Goal: Task Accomplishment & Management: Use online tool/utility

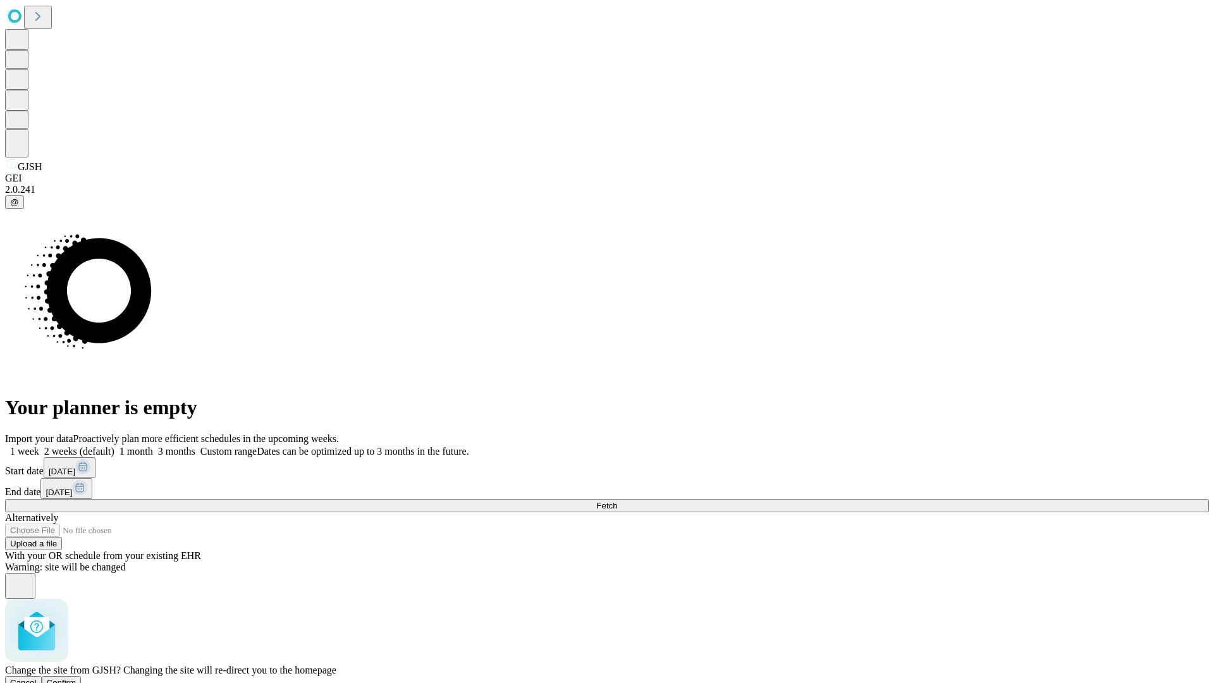
click at [77, 678] on span "Confirm" at bounding box center [62, 682] width 30 height 9
click at [153, 446] on label "1 month" at bounding box center [133, 451] width 39 height 11
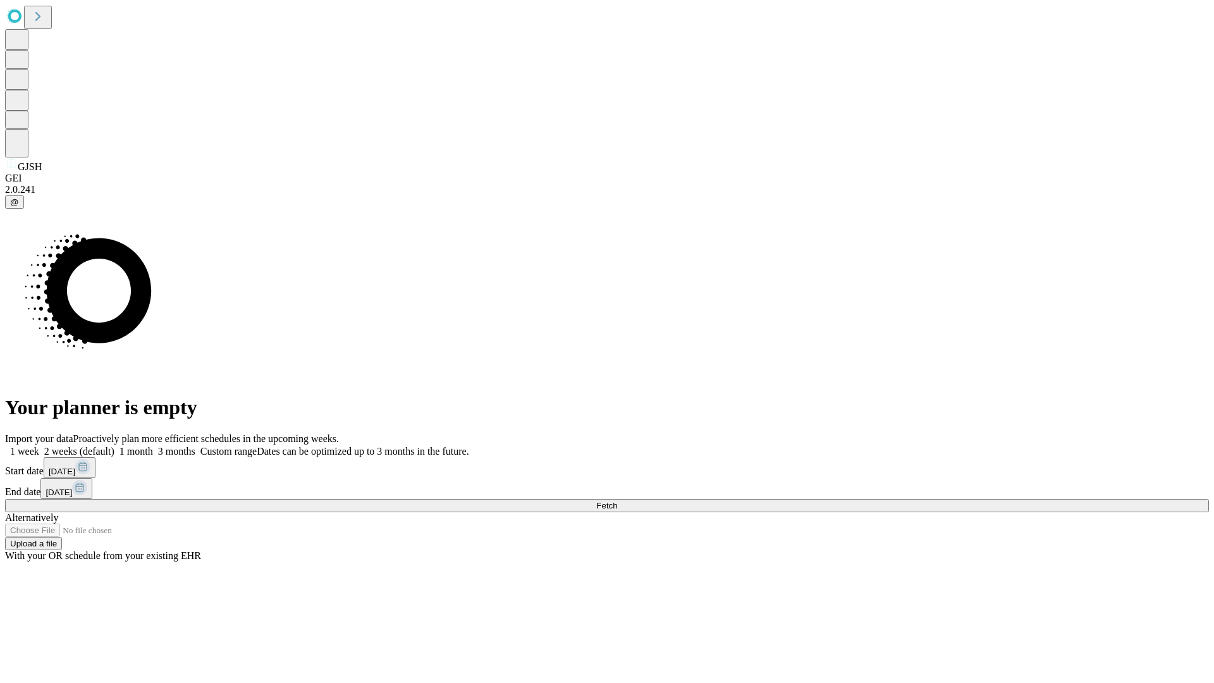
click at [617, 501] on span "Fetch" at bounding box center [606, 505] width 21 height 9
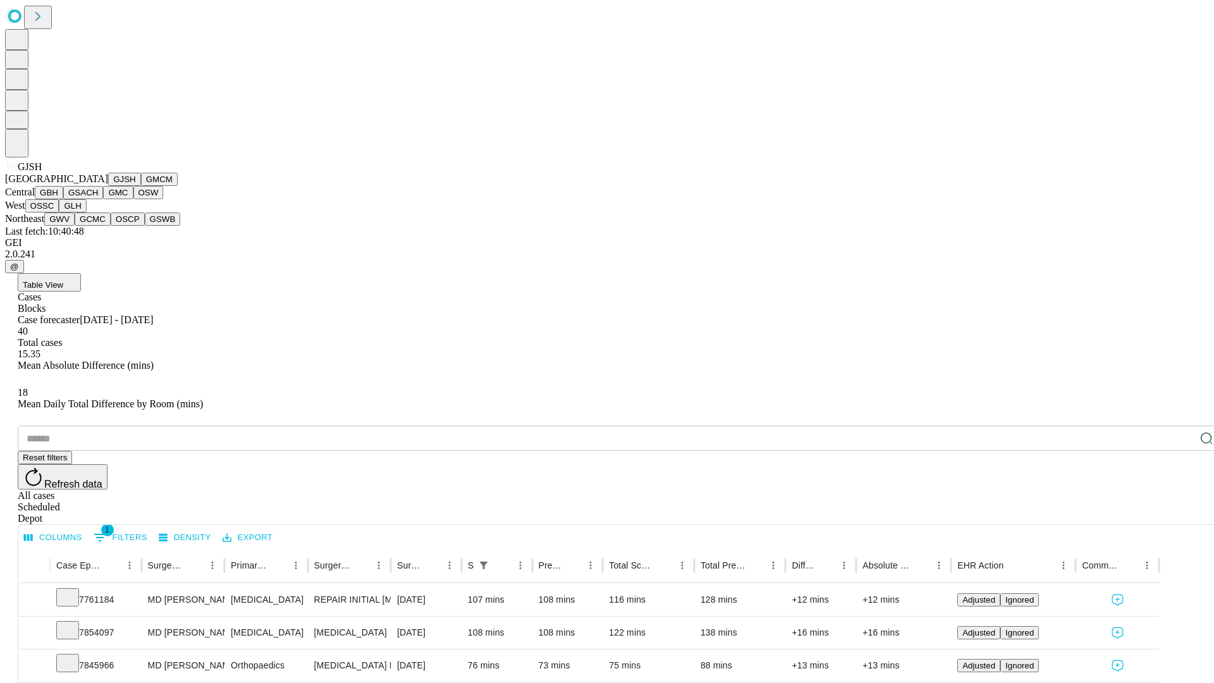
click at [141, 186] on button "GMCM" at bounding box center [159, 179] width 37 height 13
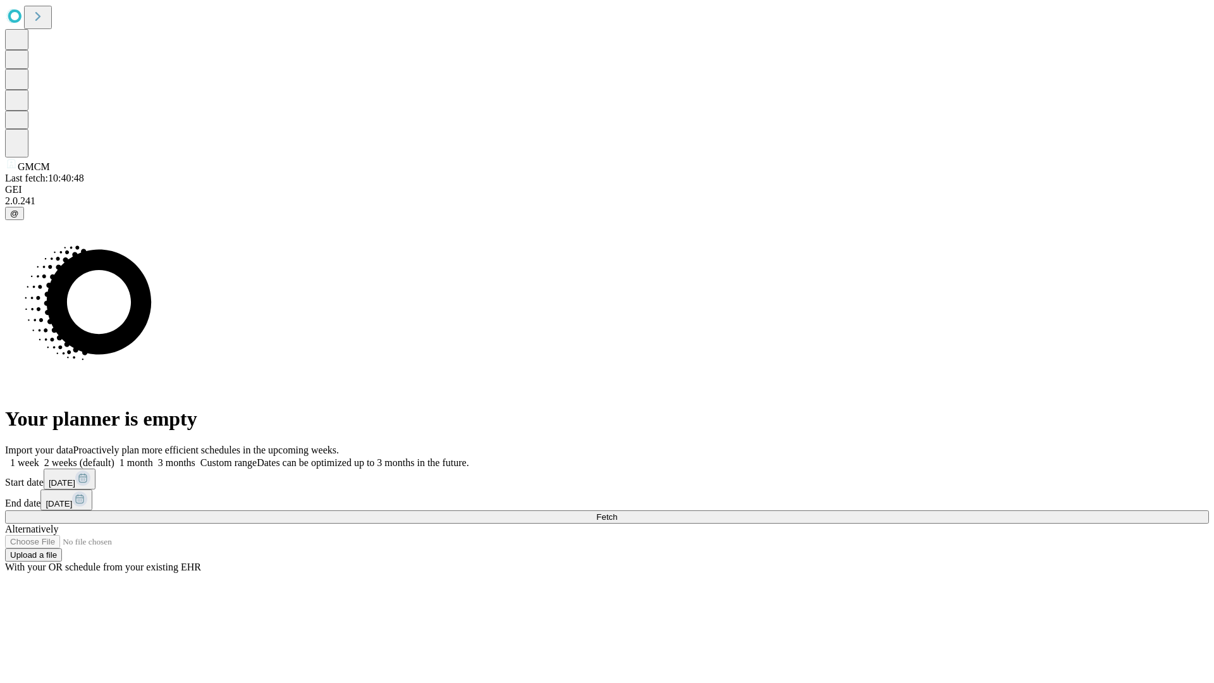
click at [617, 512] on span "Fetch" at bounding box center [606, 516] width 21 height 9
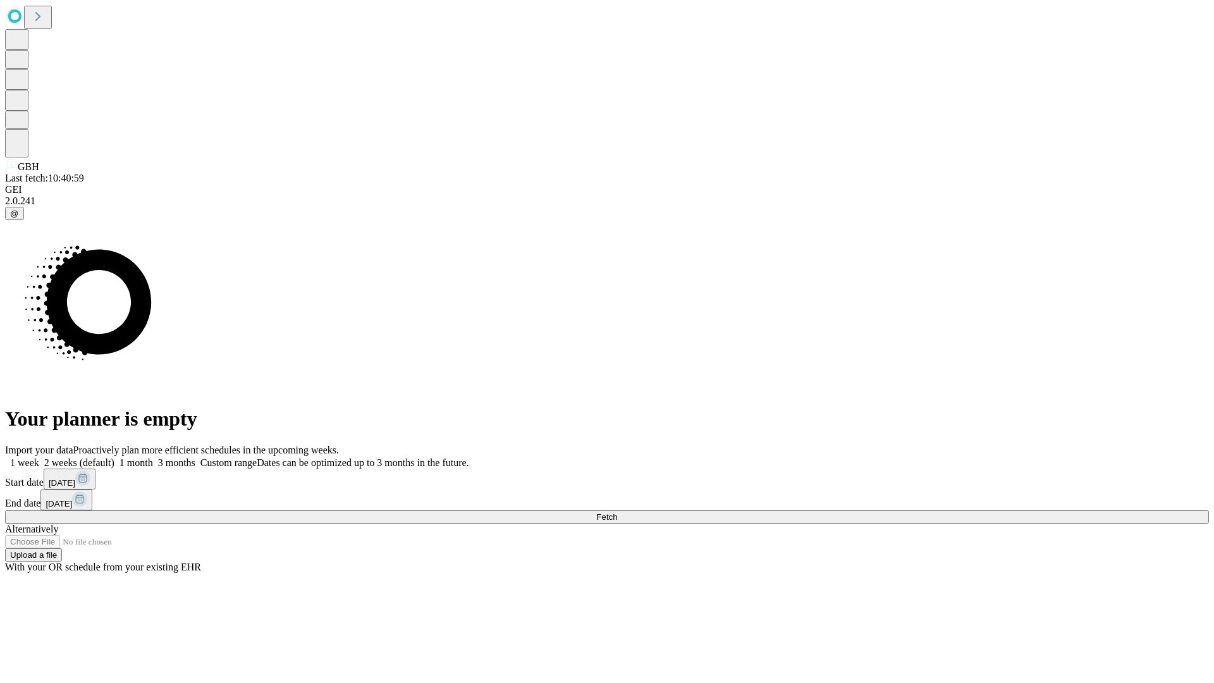
click at [617, 512] on span "Fetch" at bounding box center [606, 516] width 21 height 9
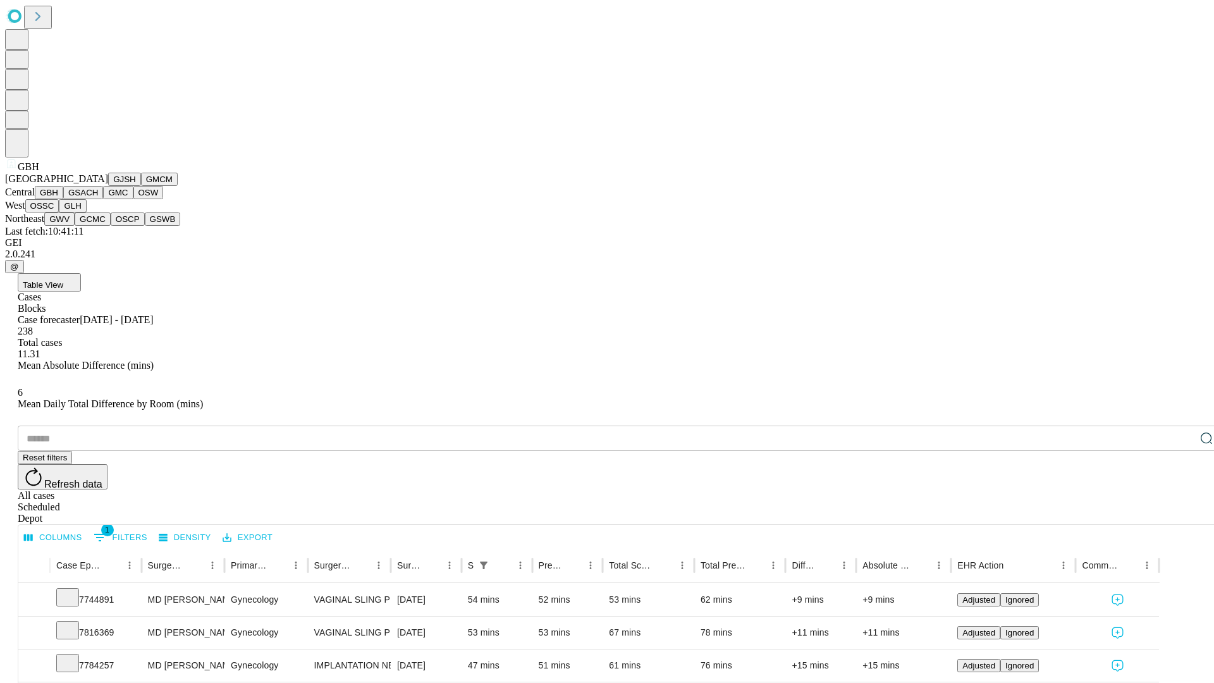
click at [98, 199] on button "GSACH" at bounding box center [83, 192] width 40 height 13
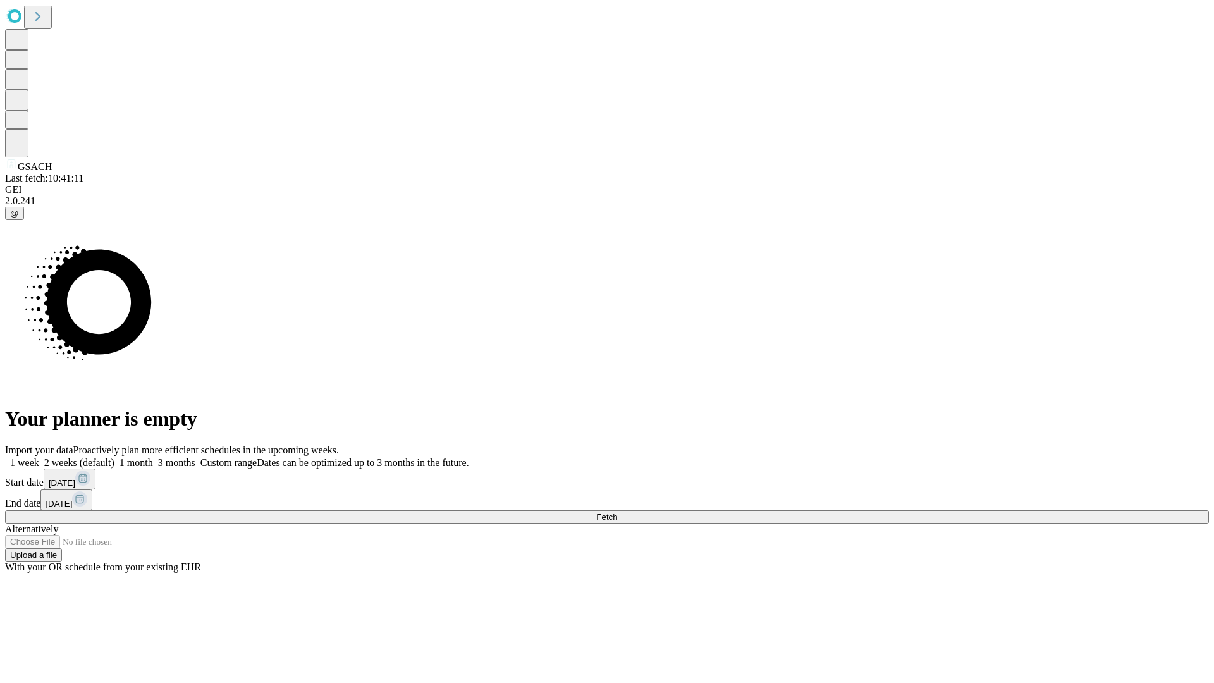
click at [617, 512] on span "Fetch" at bounding box center [606, 516] width 21 height 9
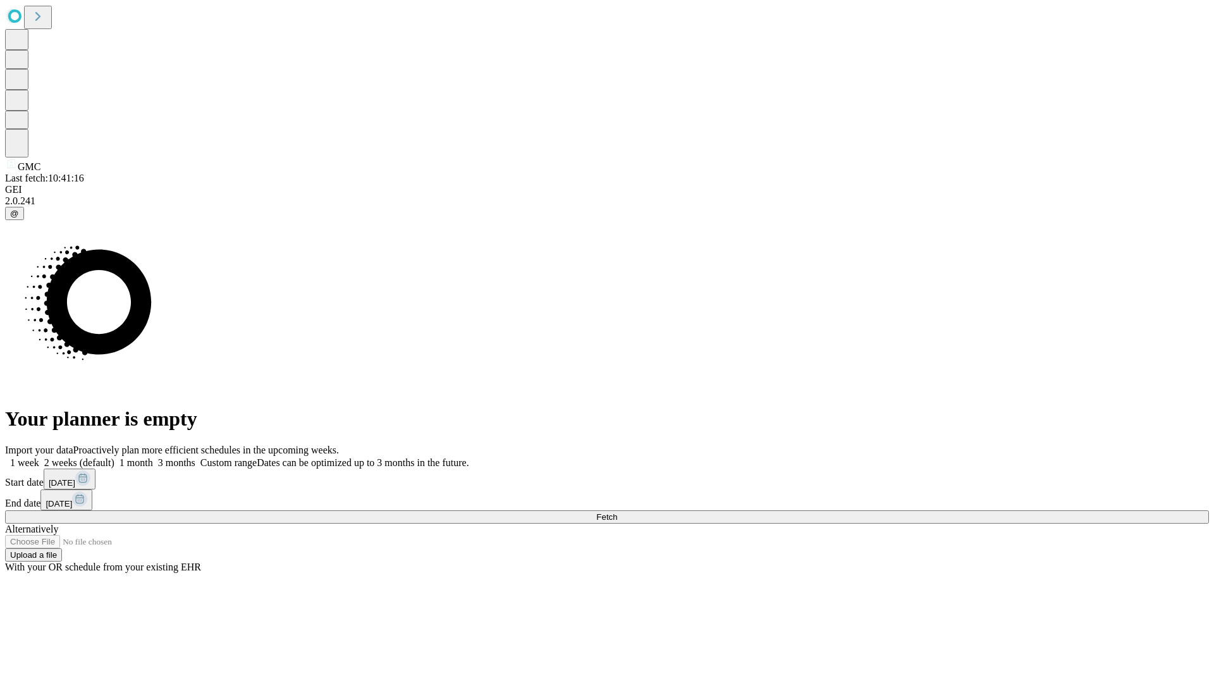
click at [153, 457] on label "1 month" at bounding box center [133, 462] width 39 height 11
click at [617, 512] on span "Fetch" at bounding box center [606, 516] width 21 height 9
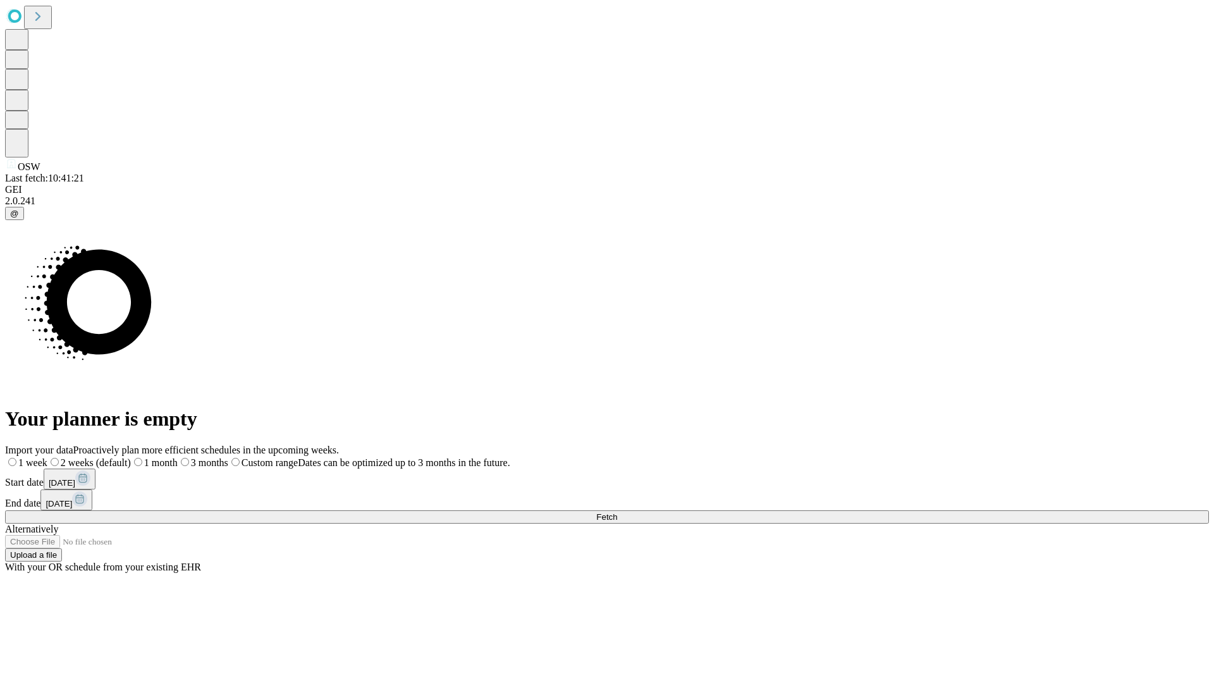
click at [178, 457] on label "1 month" at bounding box center [154, 462] width 47 height 11
click at [617, 512] on span "Fetch" at bounding box center [606, 516] width 21 height 9
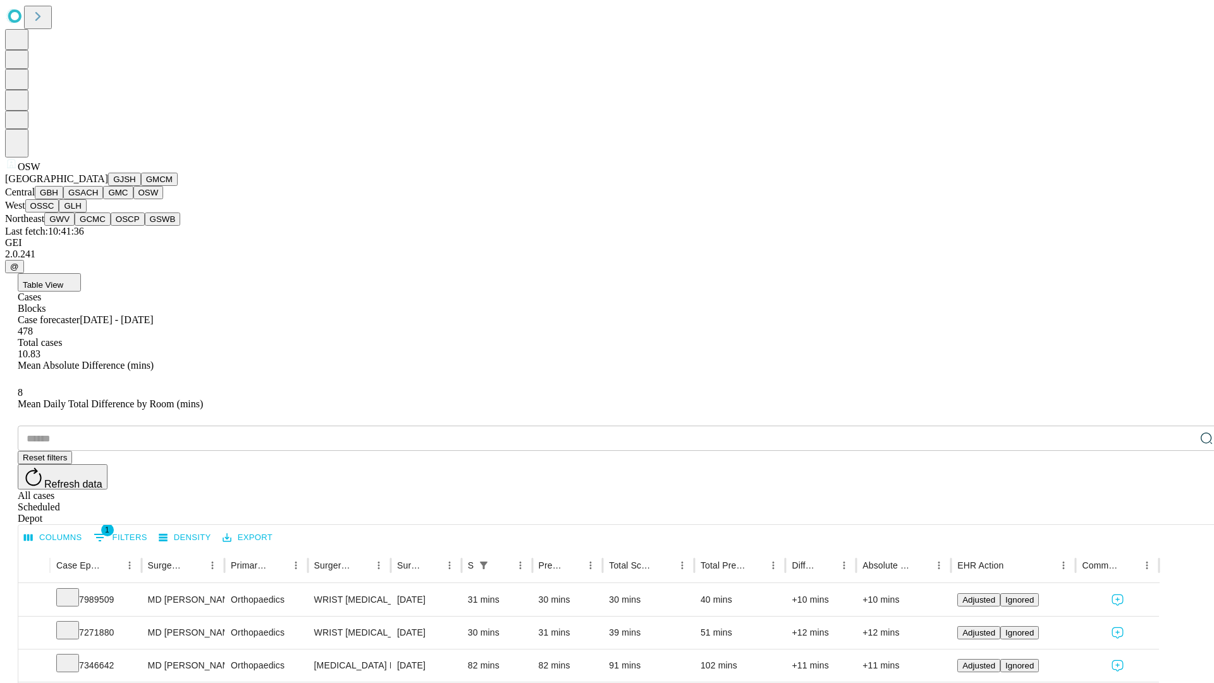
click at [59, 213] on button "OSSC" at bounding box center [42, 205] width 34 height 13
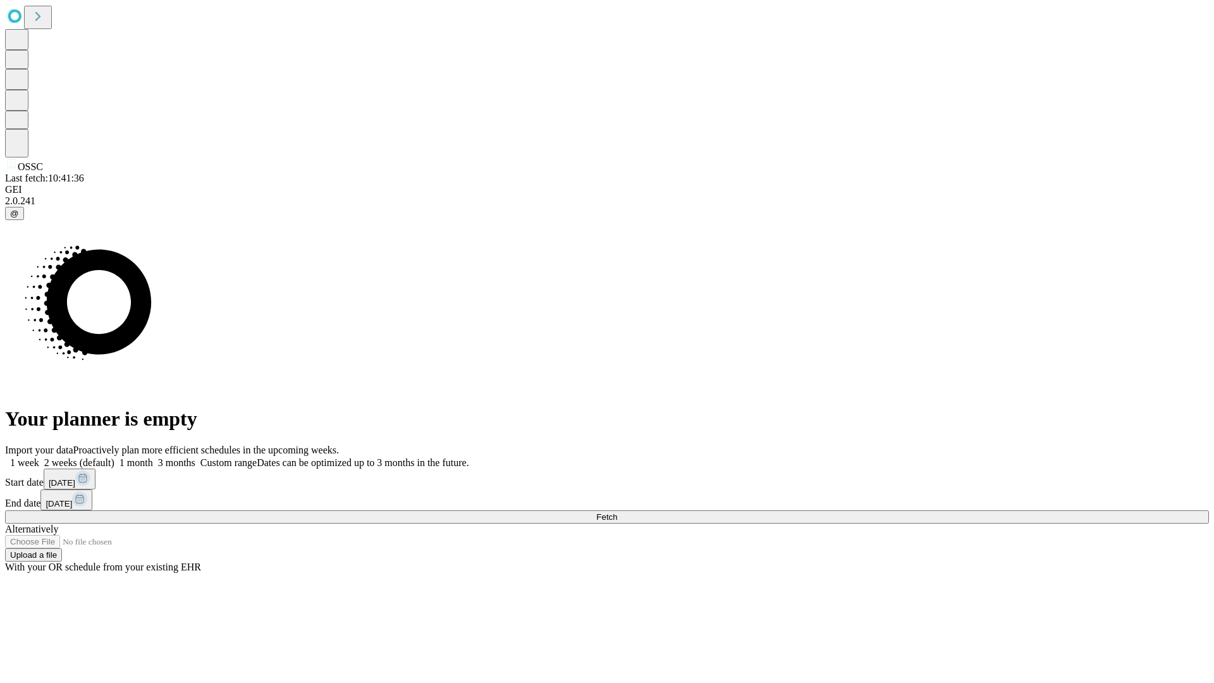
click at [617, 512] on span "Fetch" at bounding box center [606, 516] width 21 height 9
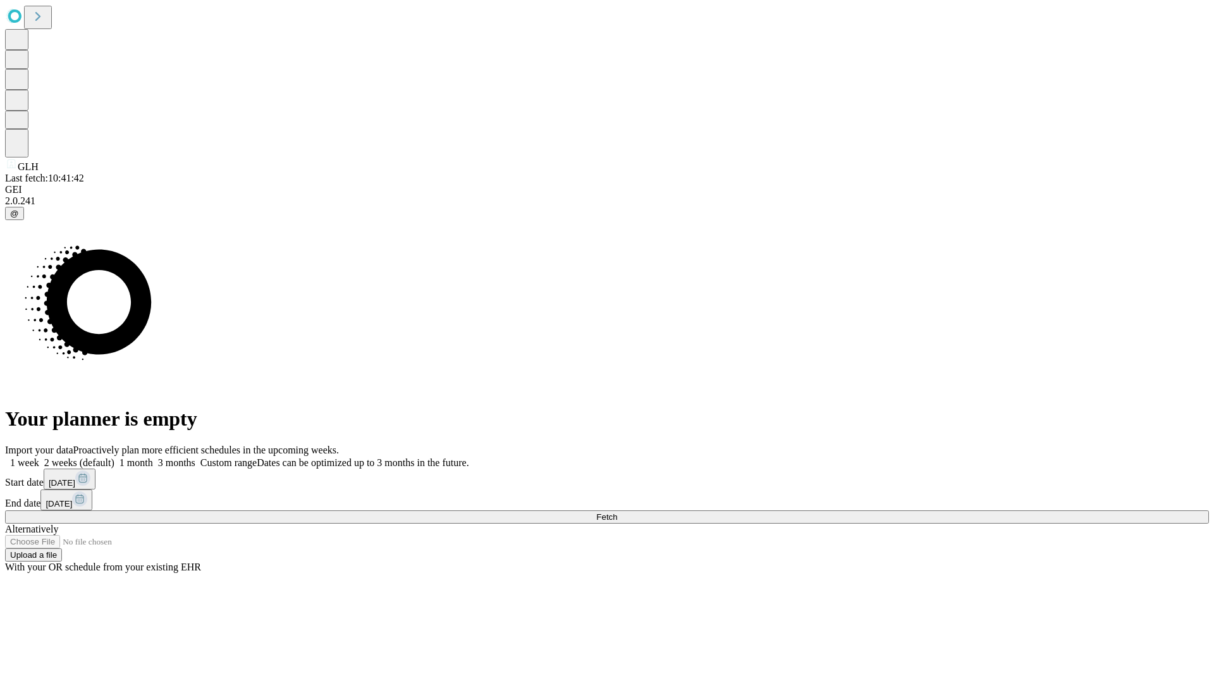
click at [153, 457] on label "1 month" at bounding box center [133, 462] width 39 height 11
click at [617, 512] on span "Fetch" at bounding box center [606, 516] width 21 height 9
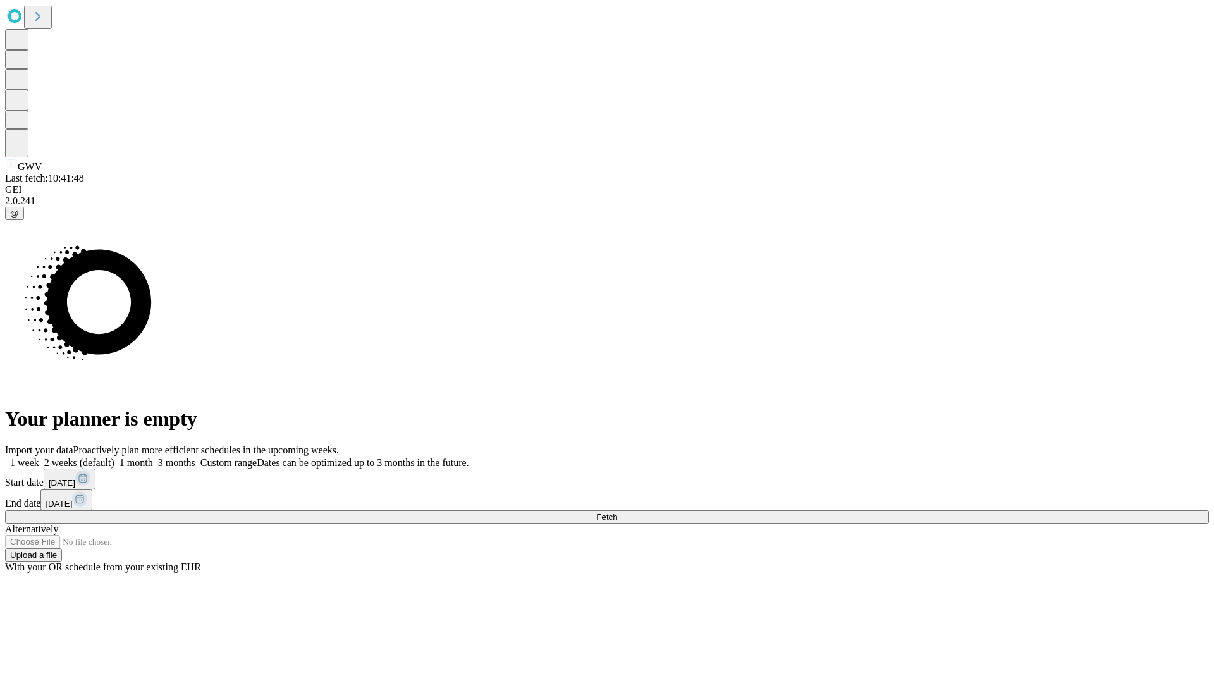
click at [153, 457] on label "1 month" at bounding box center [133, 462] width 39 height 11
click at [617, 512] on span "Fetch" at bounding box center [606, 516] width 21 height 9
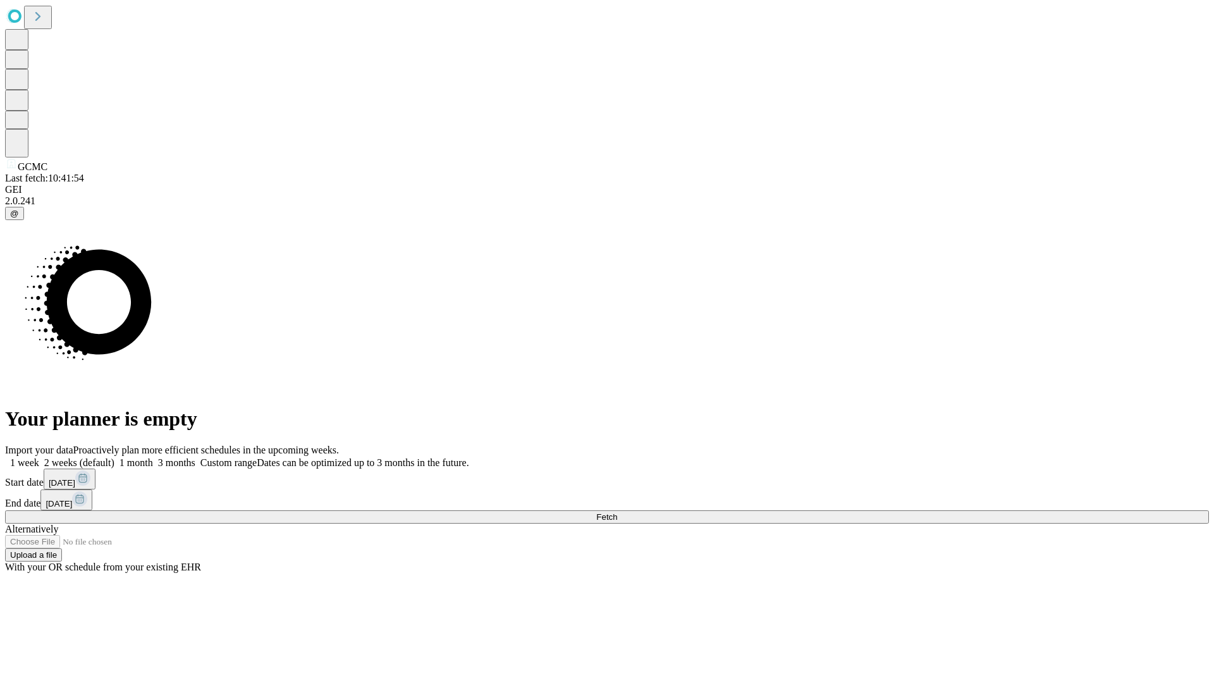
click at [617, 512] on span "Fetch" at bounding box center [606, 516] width 21 height 9
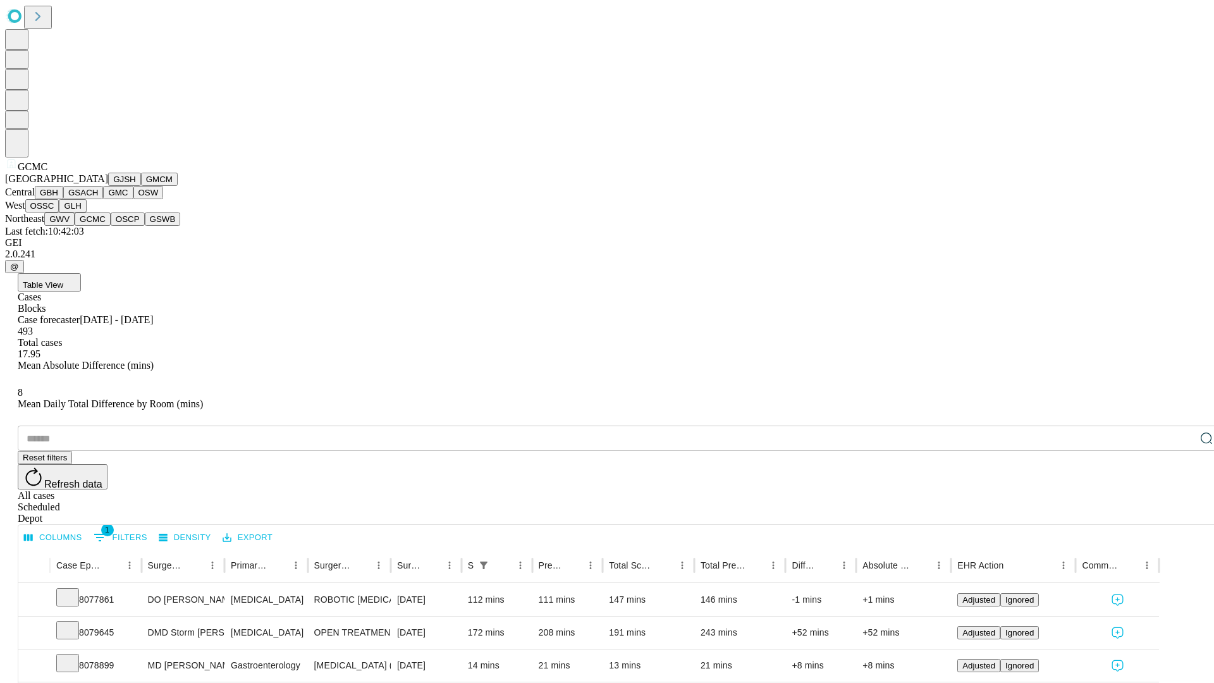
click at [111, 226] on button "OSCP" at bounding box center [128, 219] width 34 height 13
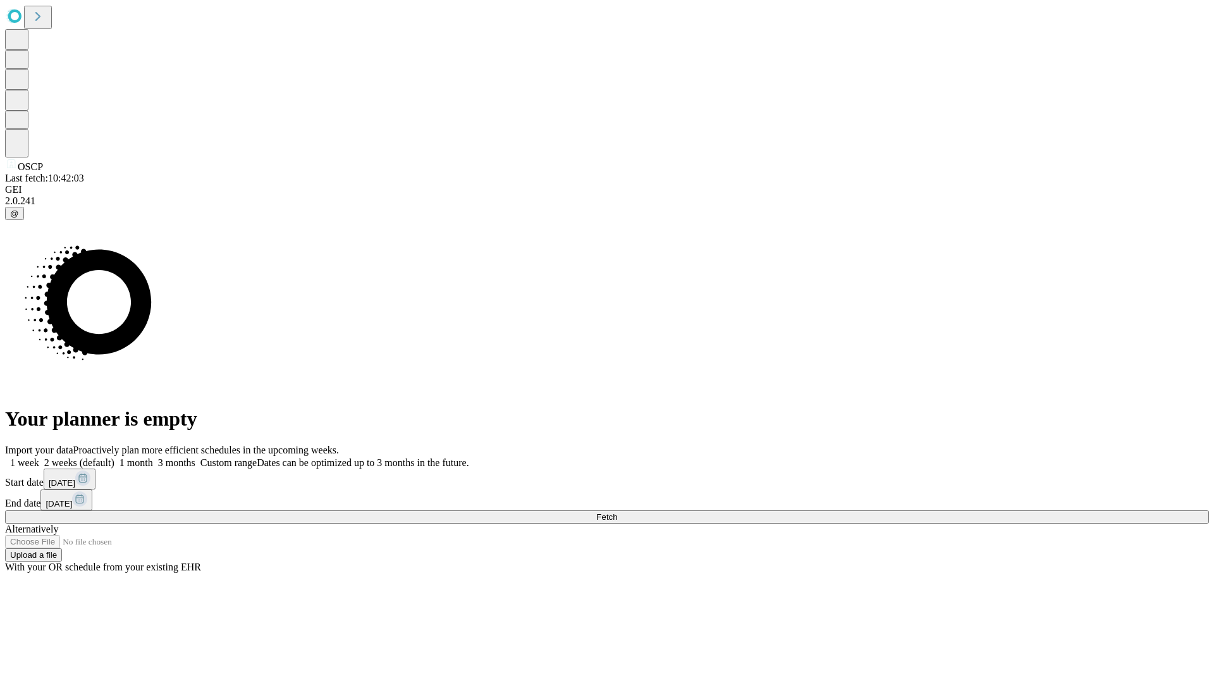
click at [153, 457] on label "1 month" at bounding box center [133, 462] width 39 height 11
click at [617, 512] on span "Fetch" at bounding box center [606, 516] width 21 height 9
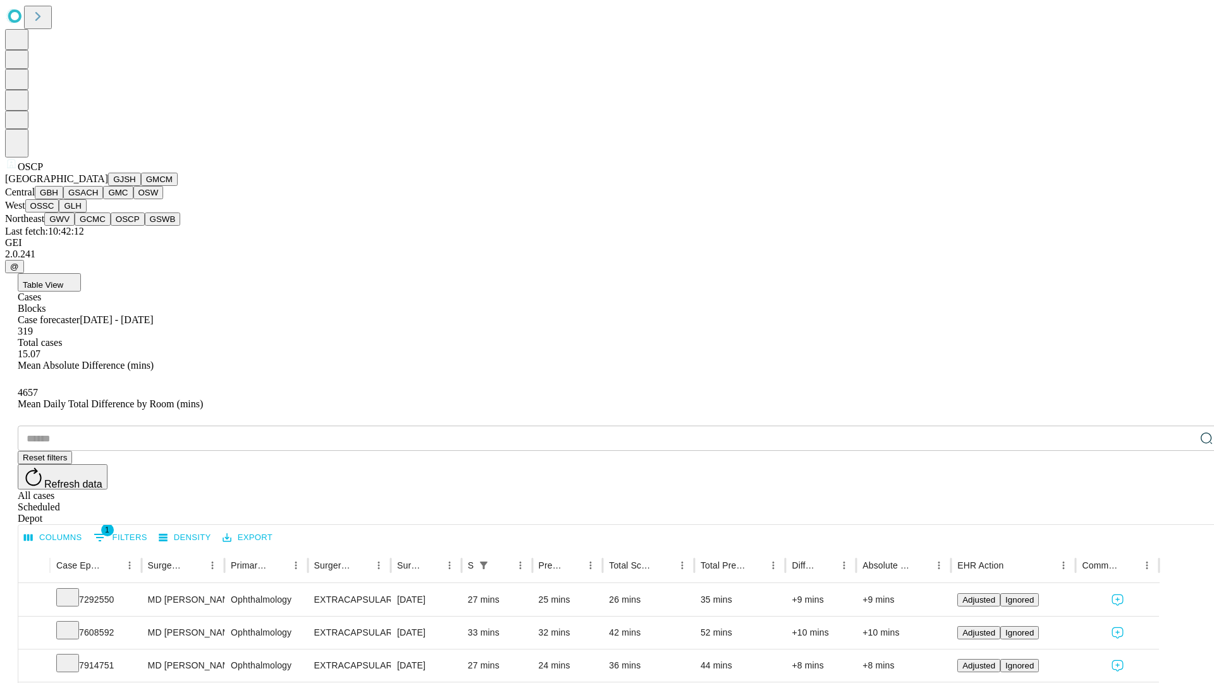
click at [145, 226] on button "GSWB" at bounding box center [163, 219] width 36 height 13
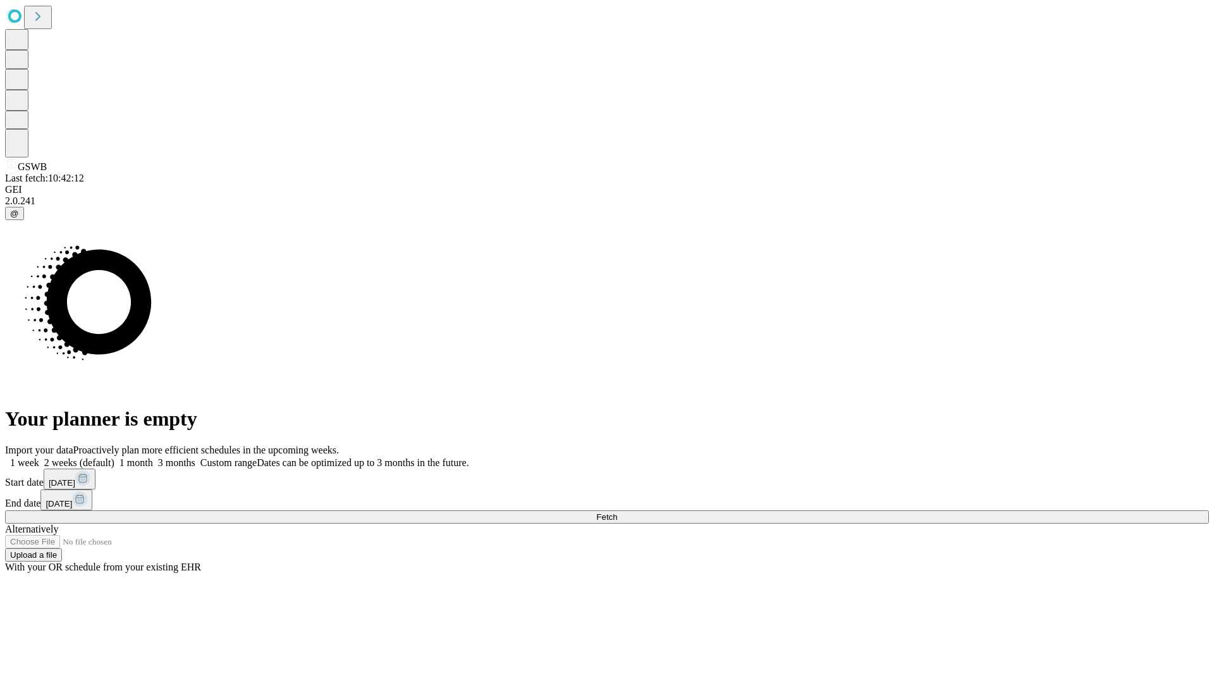
click at [153, 457] on label "1 month" at bounding box center [133, 462] width 39 height 11
click at [617, 512] on span "Fetch" at bounding box center [606, 516] width 21 height 9
